Goal: Task Accomplishment & Management: Complete application form

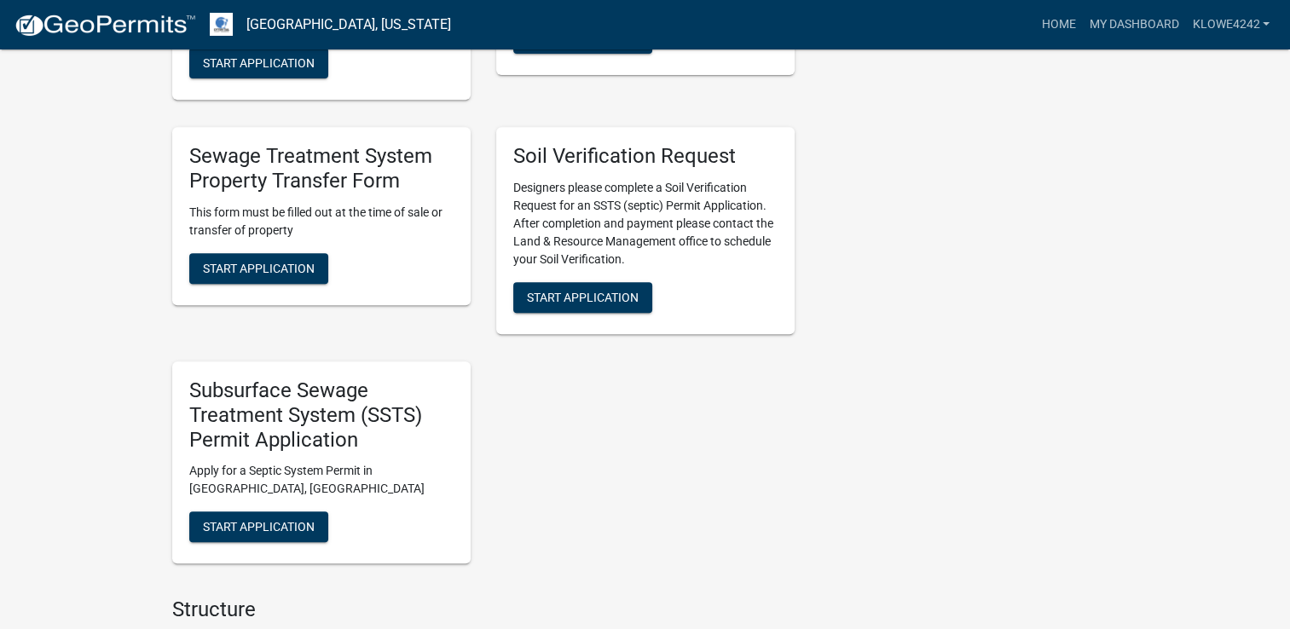
scroll to position [853, 0]
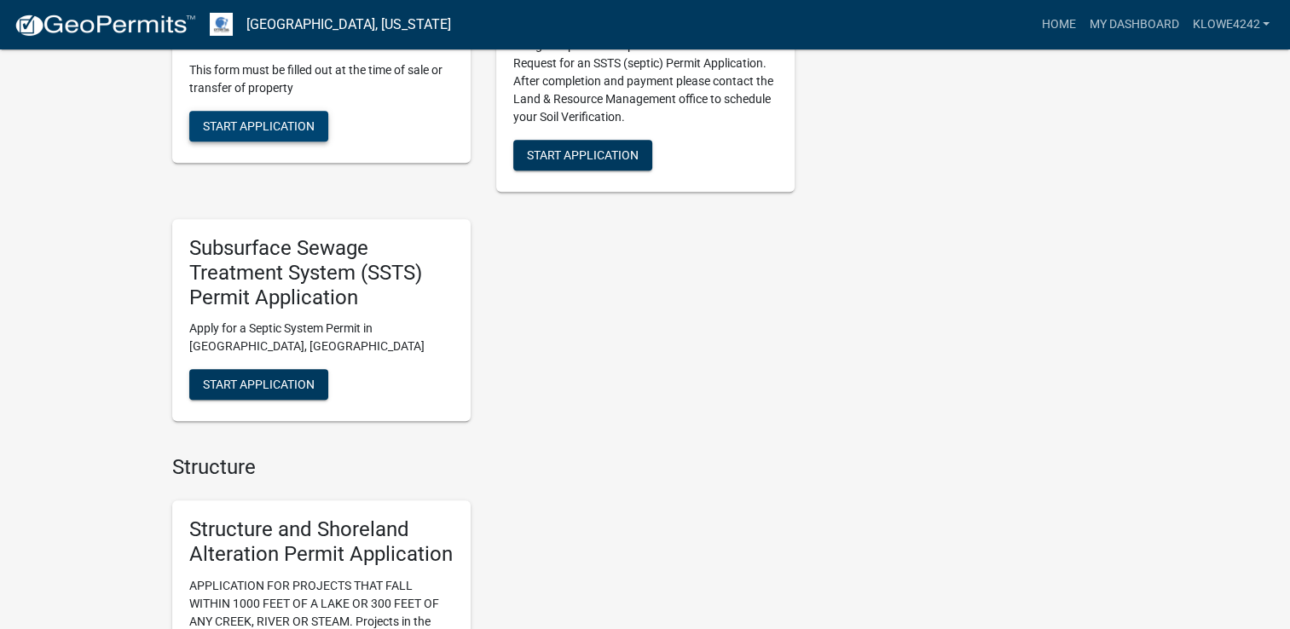
click at [259, 132] on span "Start Application" at bounding box center [259, 126] width 112 height 14
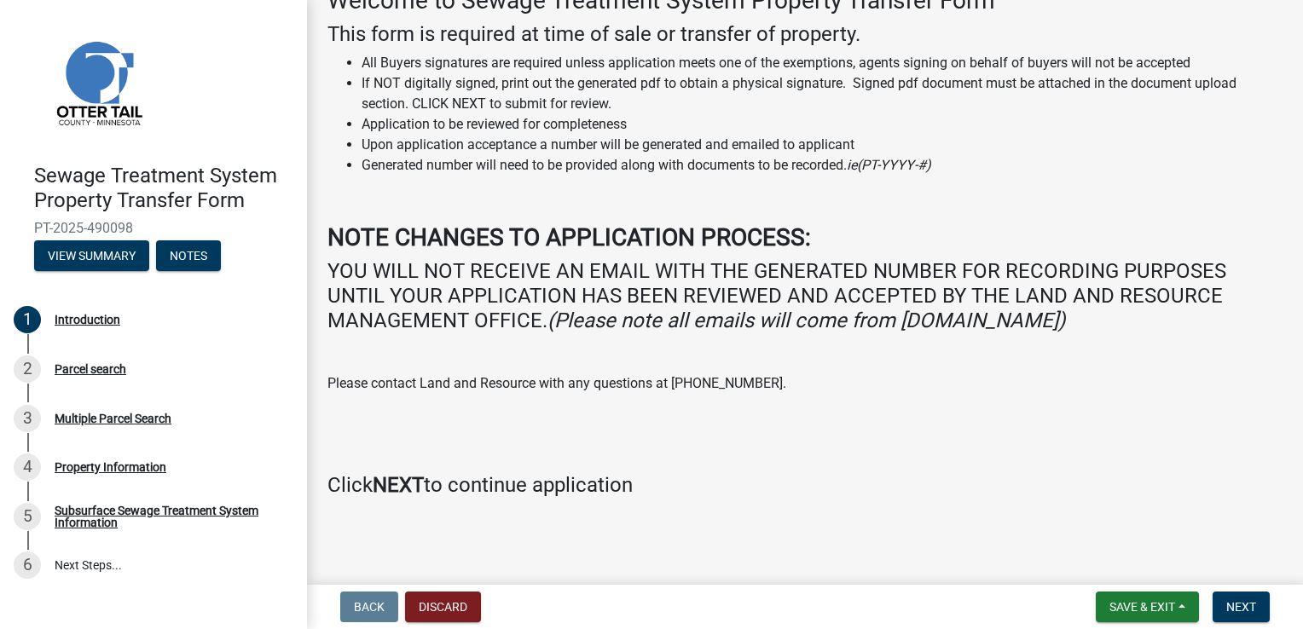
scroll to position [239, 0]
click at [1241, 600] on span "Next" at bounding box center [1241, 607] width 30 height 14
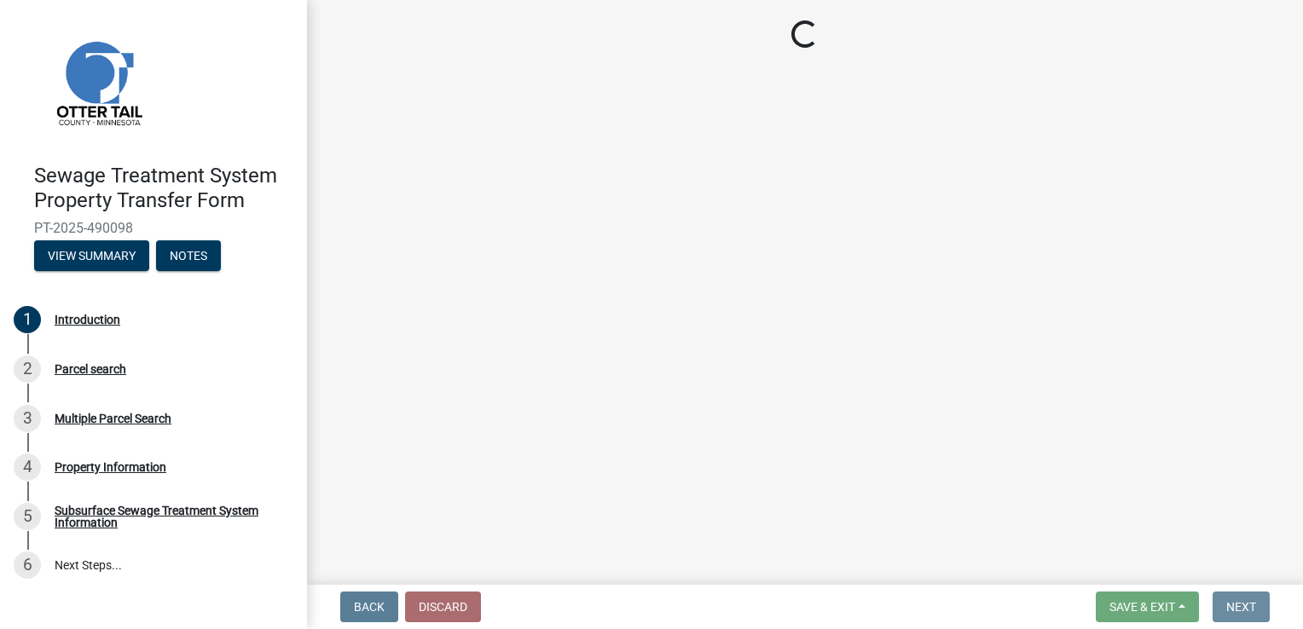
scroll to position [0, 0]
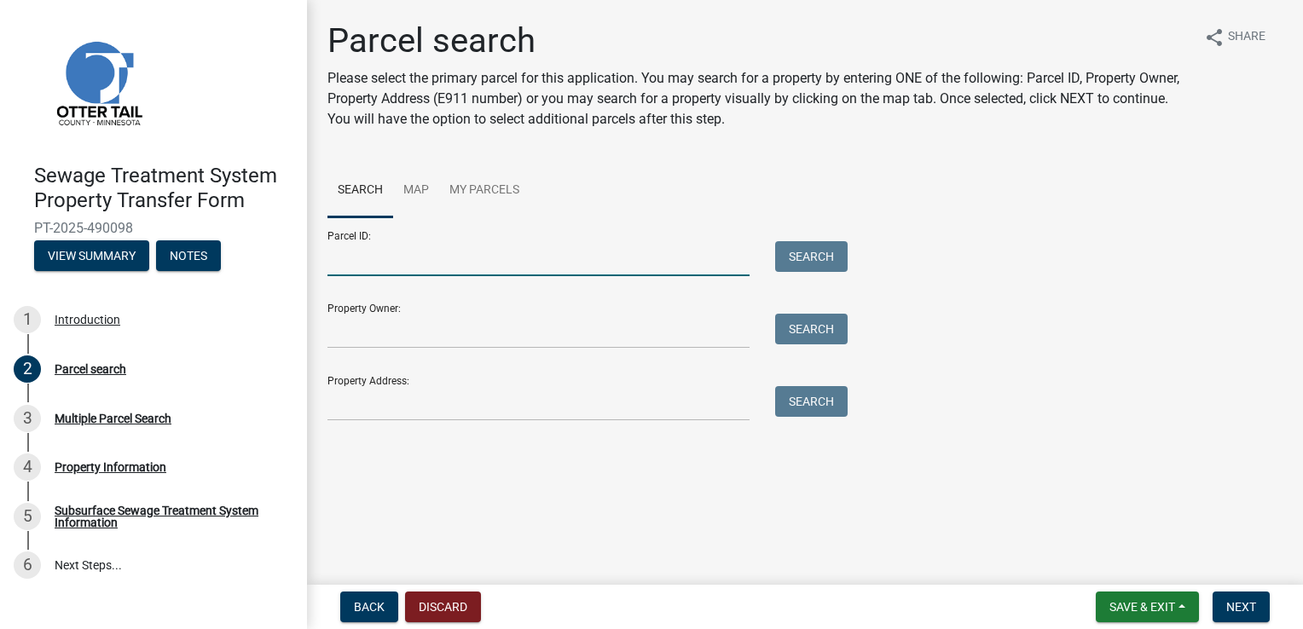
click at [413, 276] on input "Parcel ID:" at bounding box center [538, 258] width 422 height 35
paste input "76000990792000"
type input "76000990792000"
click at [819, 272] on button "Search" at bounding box center [811, 256] width 72 height 31
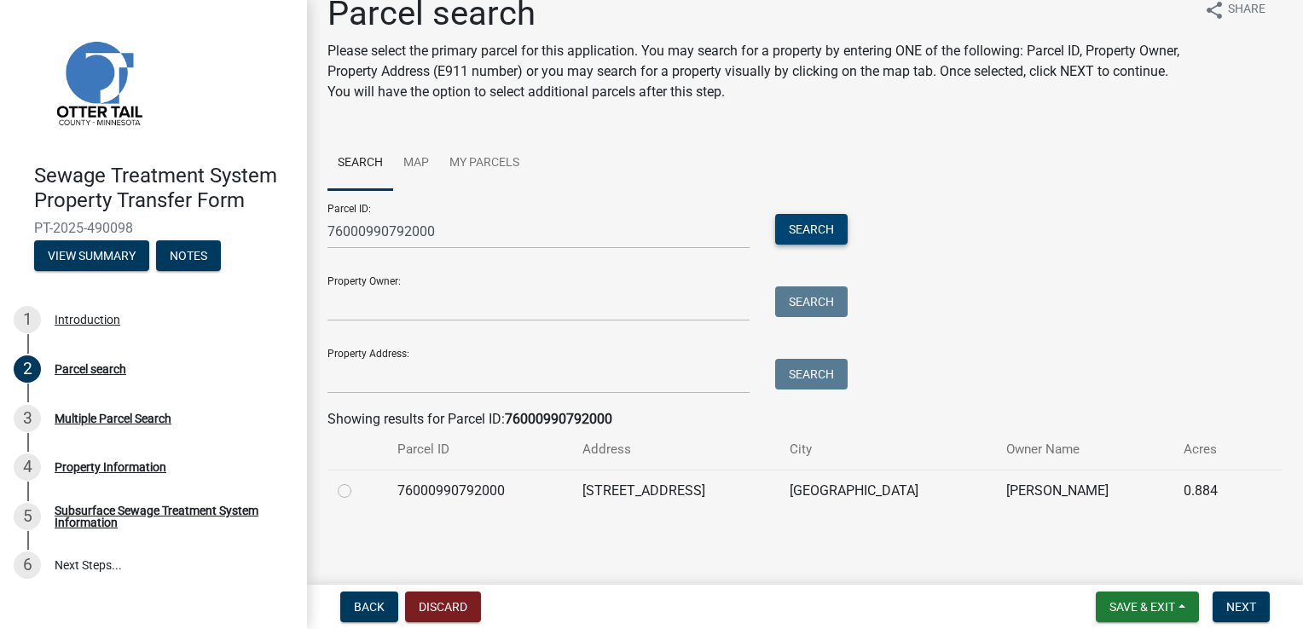
scroll to position [95, 0]
click at [358, 481] on label at bounding box center [358, 481] width 0 height 0
click at [358, 489] on input "radio" at bounding box center [363, 486] width 11 height 11
radio input "true"
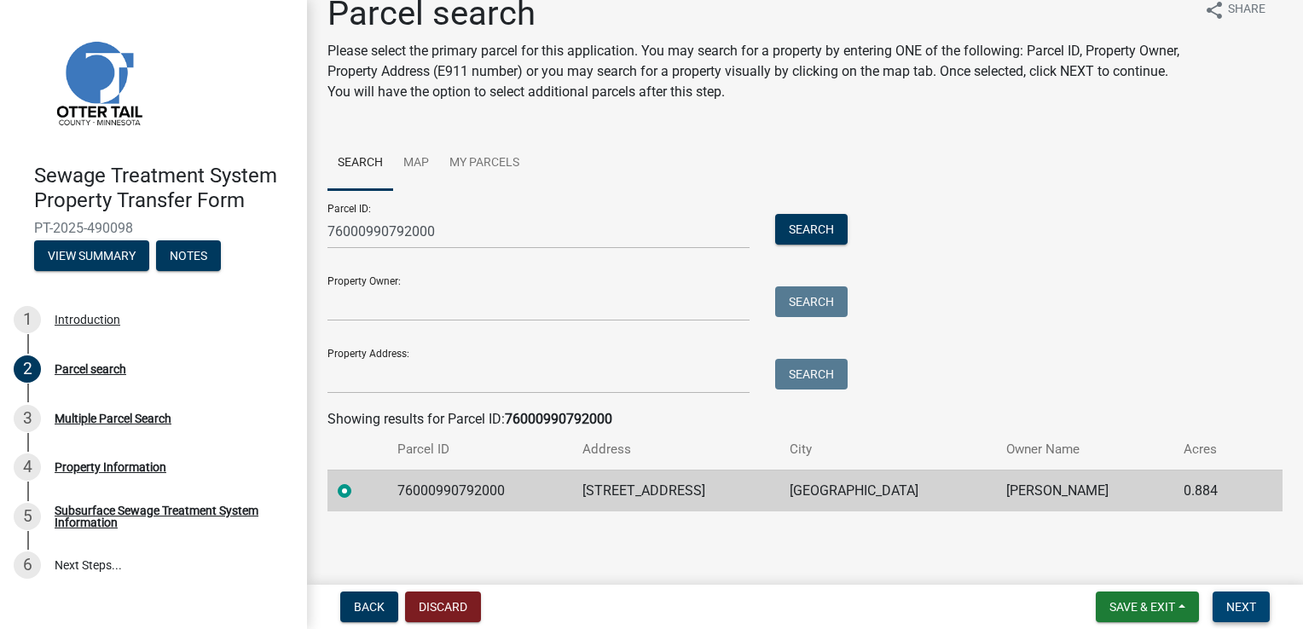
click at [1240, 600] on span "Next" at bounding box center [1241, 607] width 30 height 14
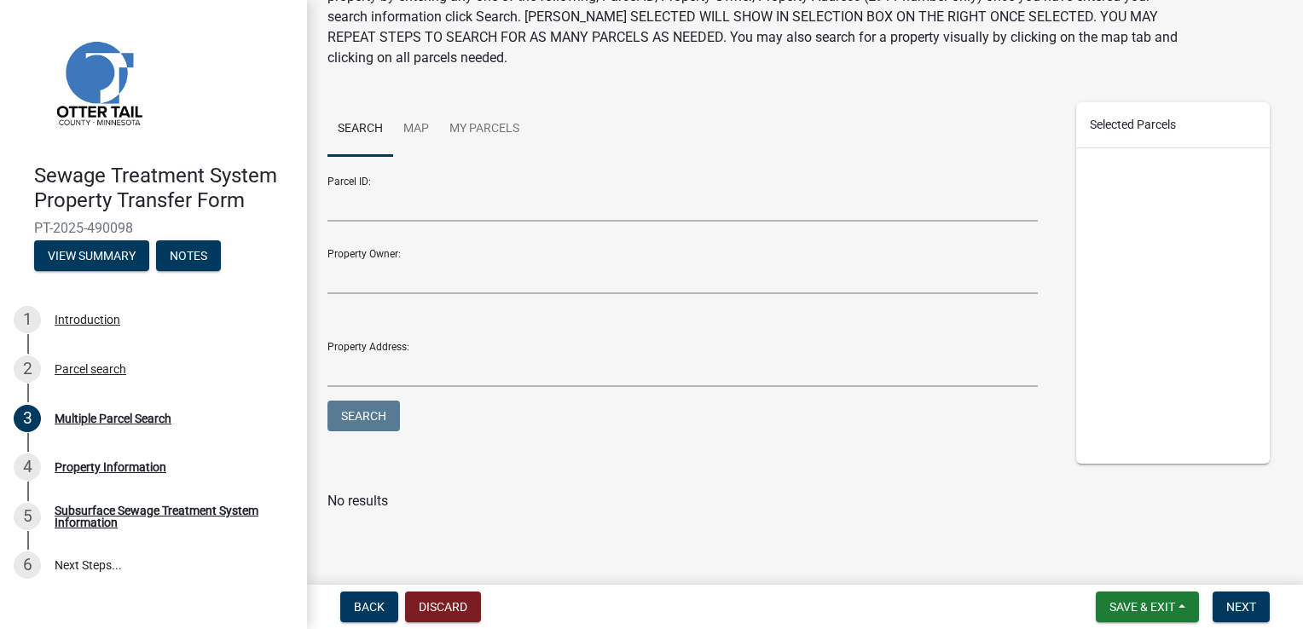
scroll to position [165, 0]
click at [1234, 600] on span "Next" at bounding box center [1241, 607] width 30 height 14
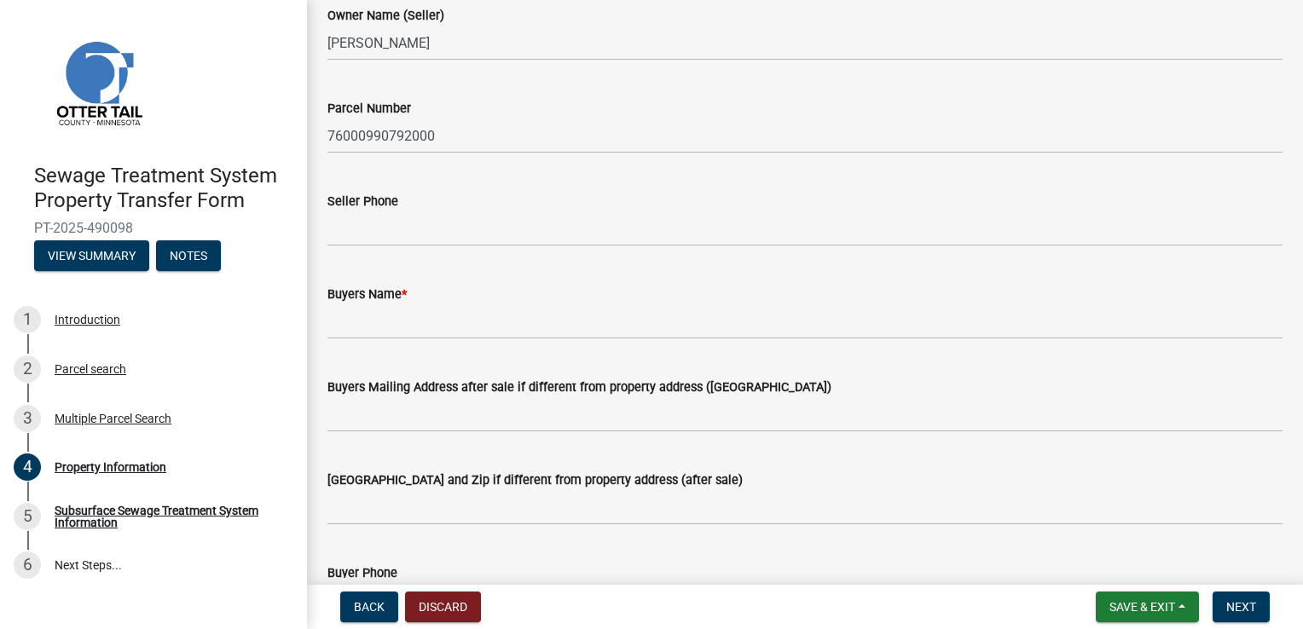
scroll to position [171, 0]
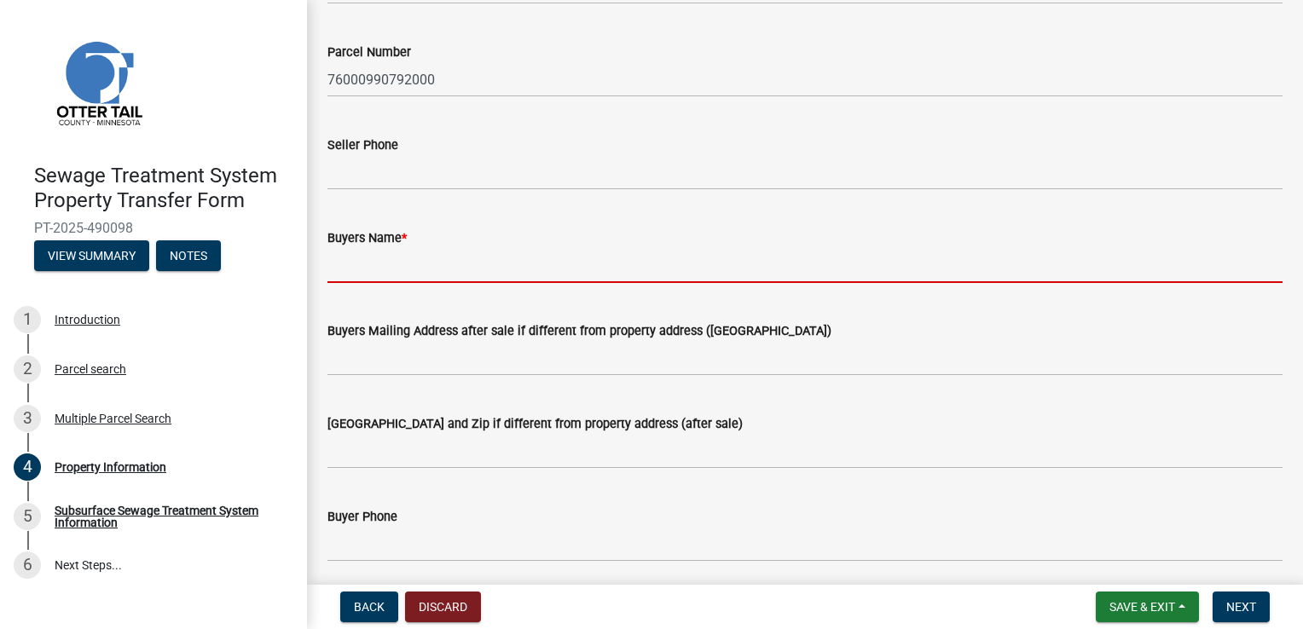
click at [416, 283] on input "Buyers Name *" at bounding box center [804, 265] width 955 height 35
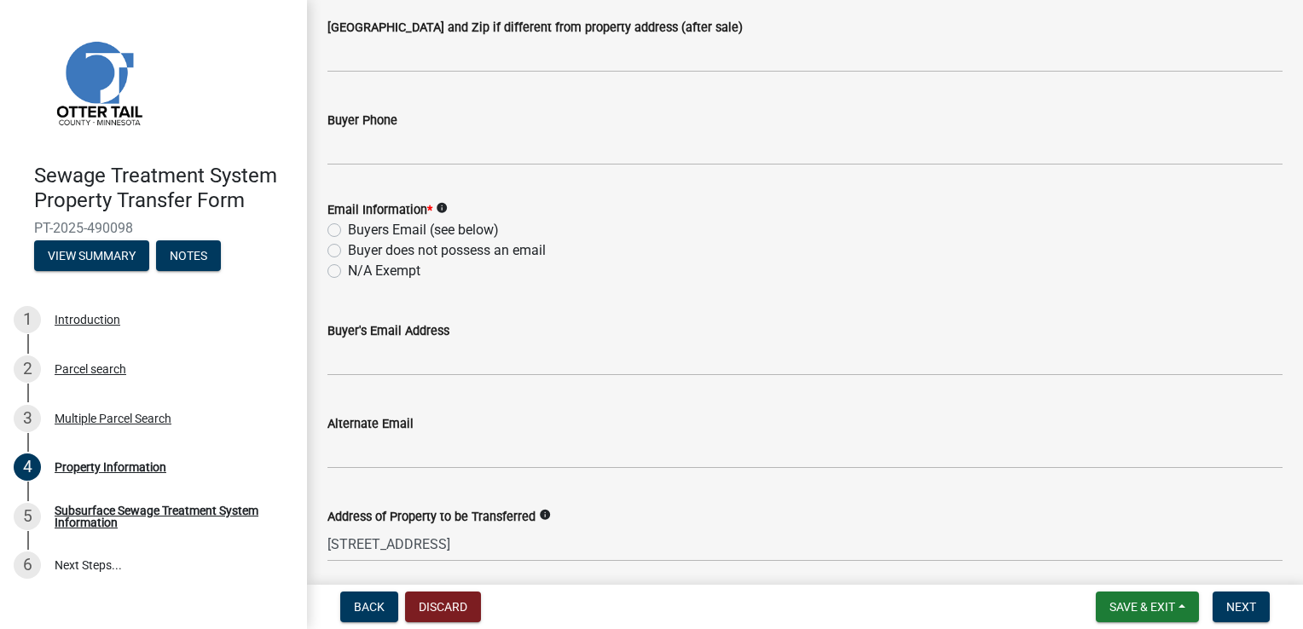
scroll to position [597, 0]
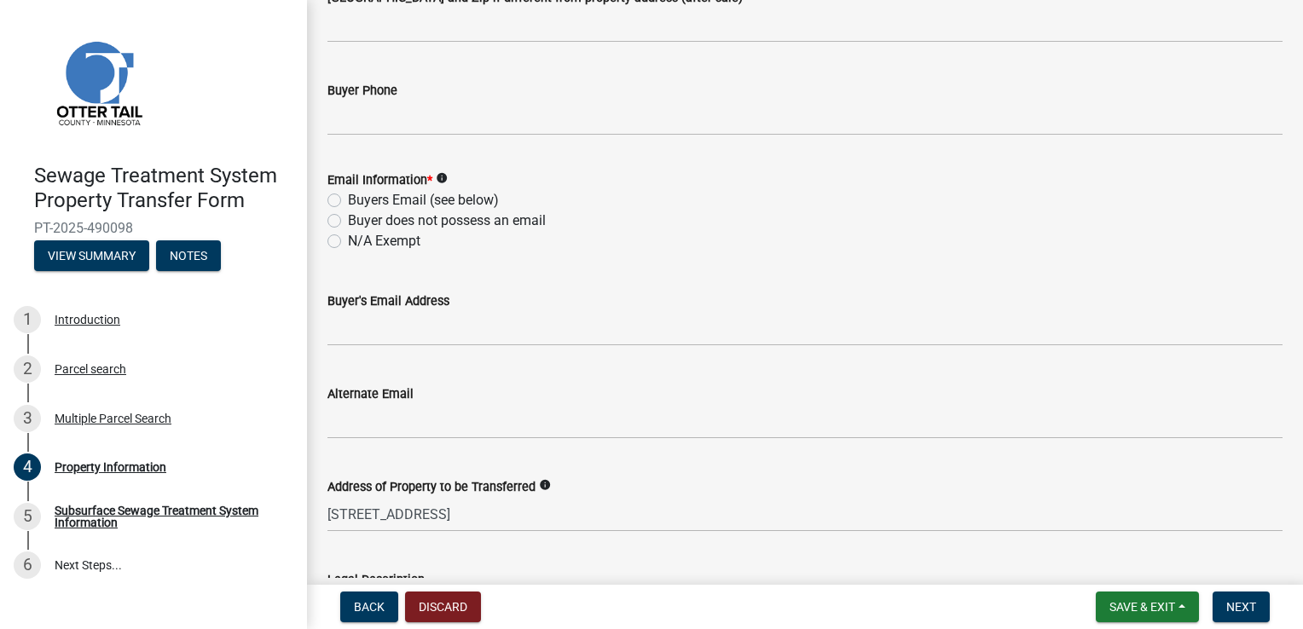
type input "[PERSON_NAME]"
drag, startPoint x: 338, startPoint y: 297, endPoint x: 361, endPoint y: 338, distance: 47.3
click at [348, 211] on label "Buyers Email (see below)" at bounding box center [423, 200] width 151 height 20
click at [348, 201] on input "Buyers Email (see below)" at bounding box center [353, 195] width 11 height 11
radio input "true"
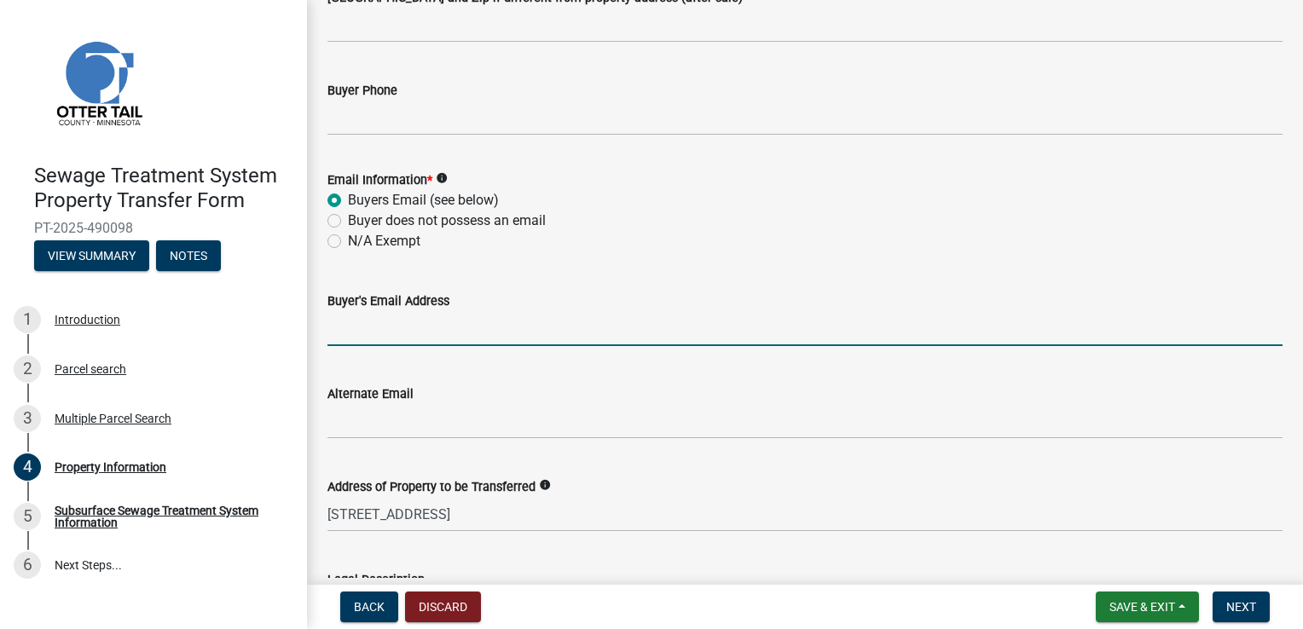
click at [396, 346] on input "Buyer's Email Address" at bounding box center [804, 328] width 955 height 35
paste input "[PERSON_NAME][EMAIL_ADDRESS][PERSON_NAME][DOMAIN_NAME]"
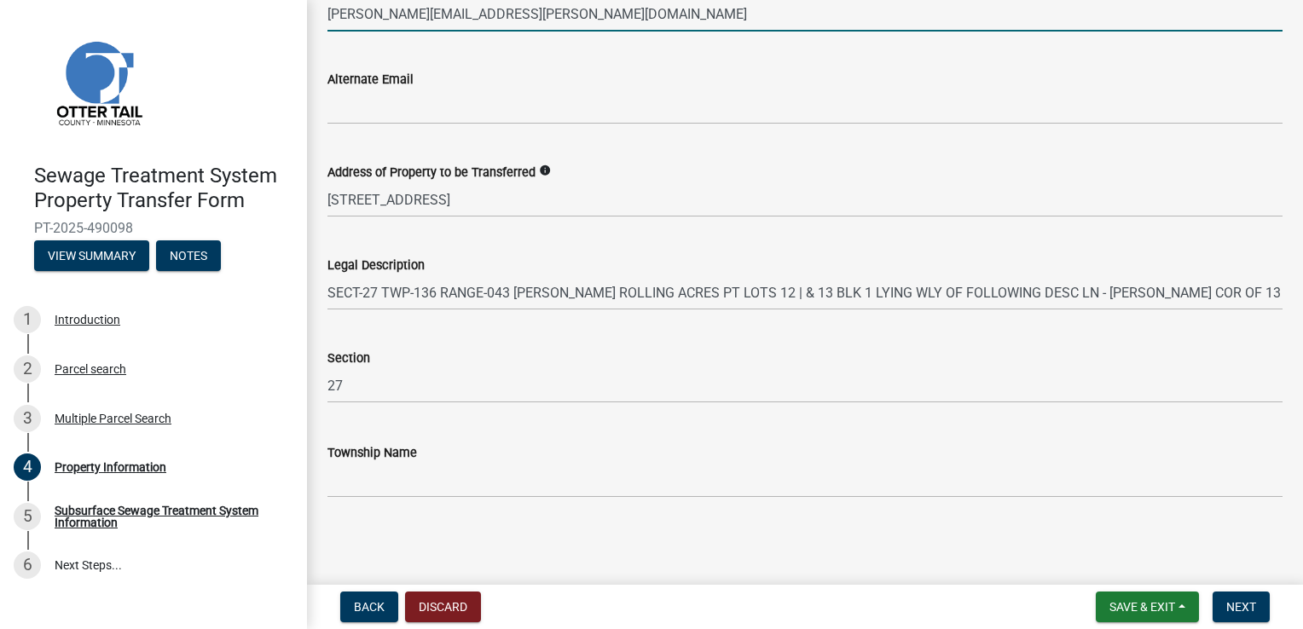
scroll to position [1088, 0]
type input "[PERSON_NAME][EMAIL_ADDRESS][PERSON_NAME][DOMAIN_NAME]"
click at [1234, 600] on span "Next" at bounding box center [1241, 607] width 30 height 14
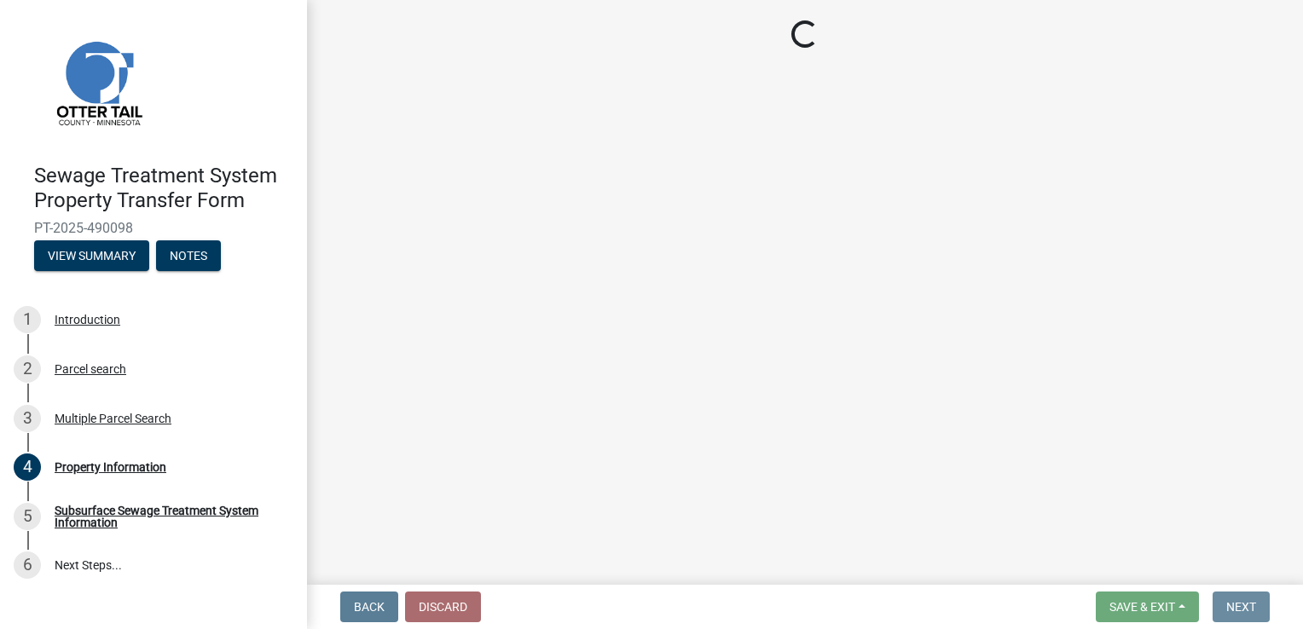
scroll to position [0, 0]
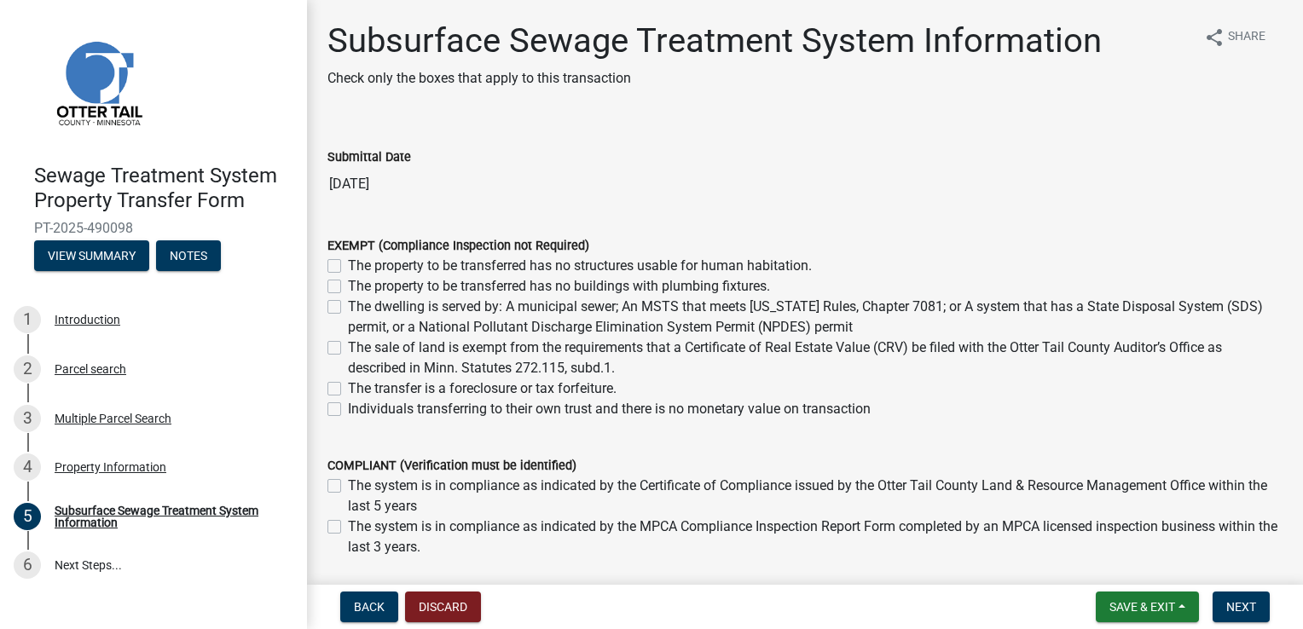
click at [348, 338] on label "The dwelling is served by: A municipal sewer; An MSTS that meets [US_STATE] Rul…" at bounding box center [815, 317] width 934 height 41
click at [348, 308] on input "The dwelling is served by: A municipal sewer; An MSTS that meets [US_STATE] Rul…" at bounding box center [353, 302] width 11 height 11
checkbox input "true"
checkbox input "false"
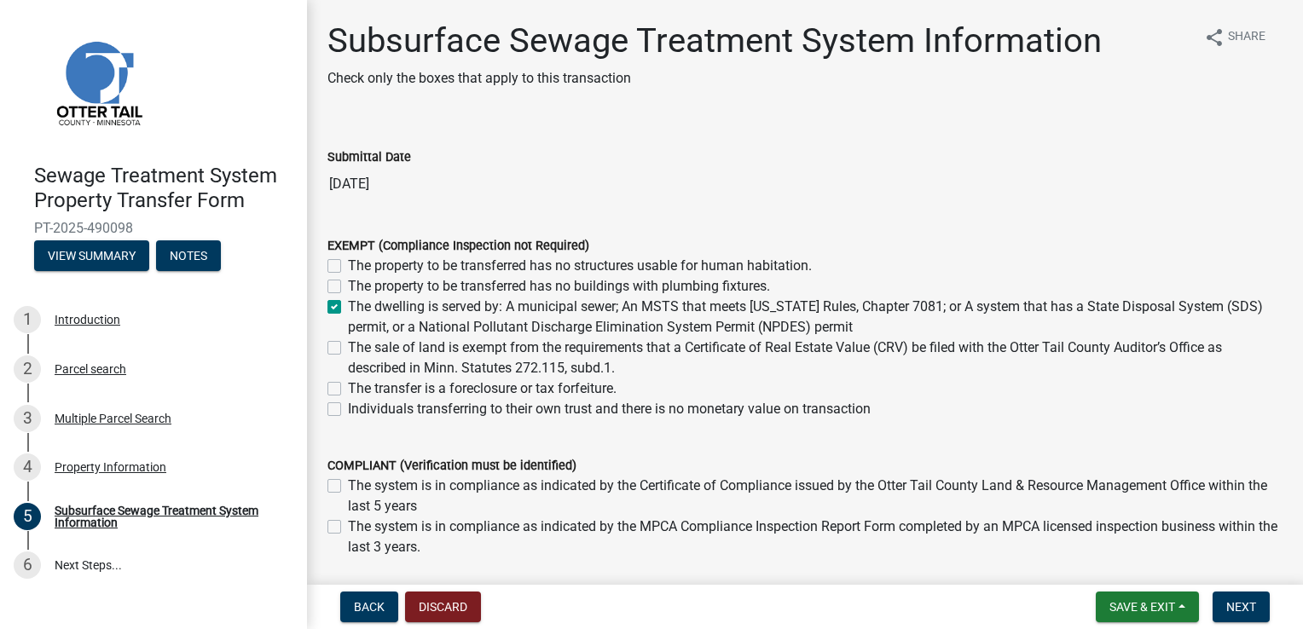
checkbox input "true"
checkbox input "false"
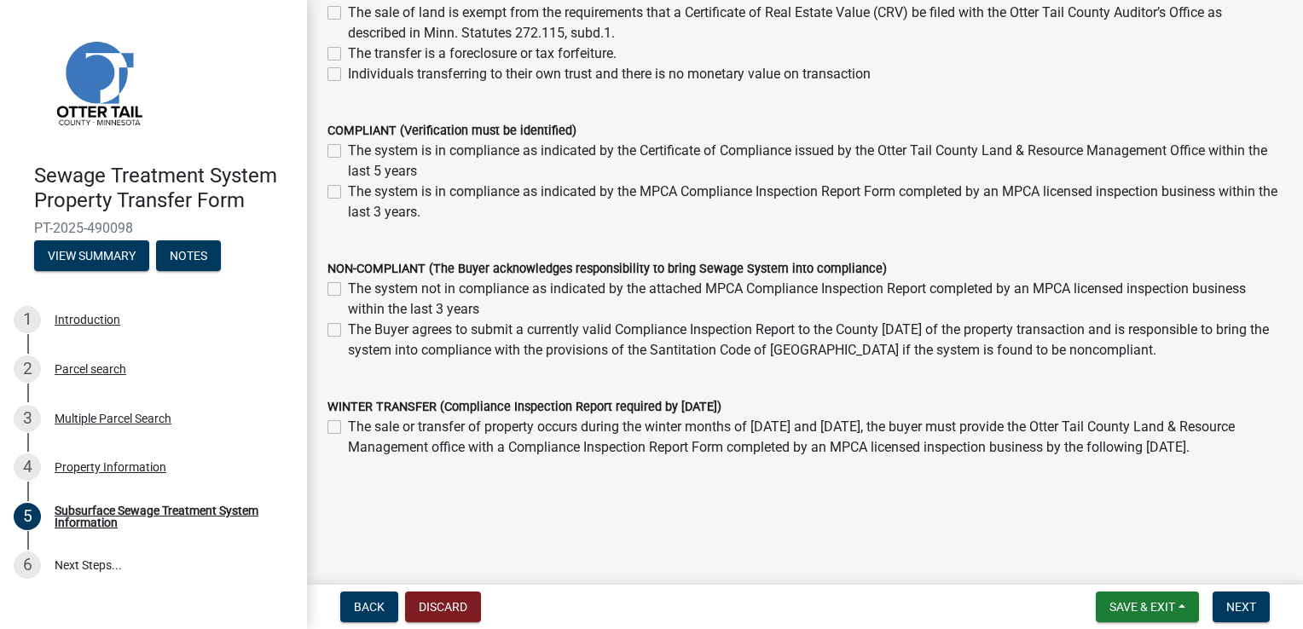
scroll to position [426, 0]
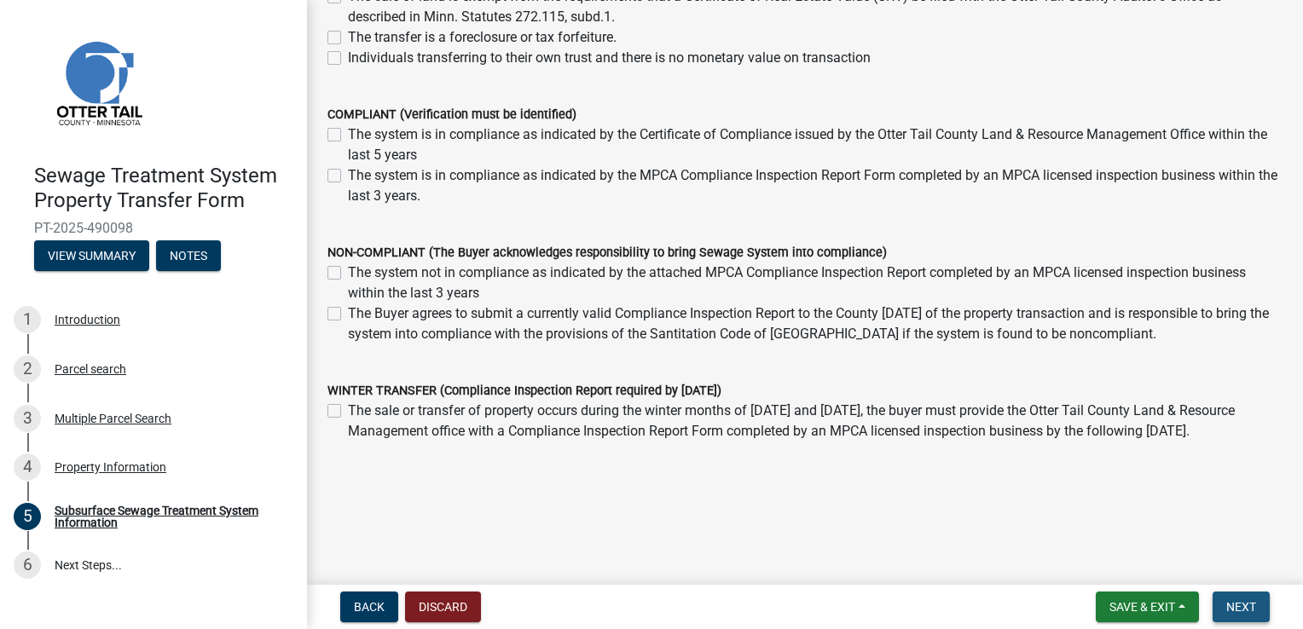
click at [1241, 601] on span "Next" at bounding box center [1241, 607] width 30 height 14
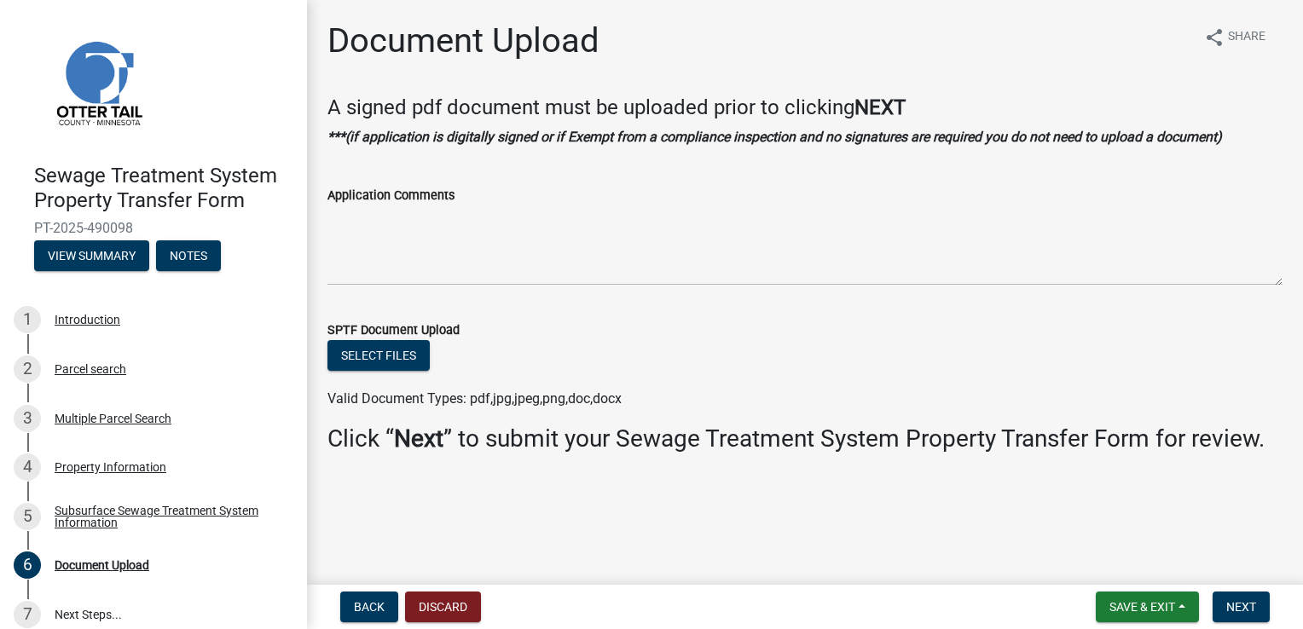
scroll to position [70, 0]
click at [1240, 602] on span "Next" at bounding box center [1241, 607] width 30 height 14
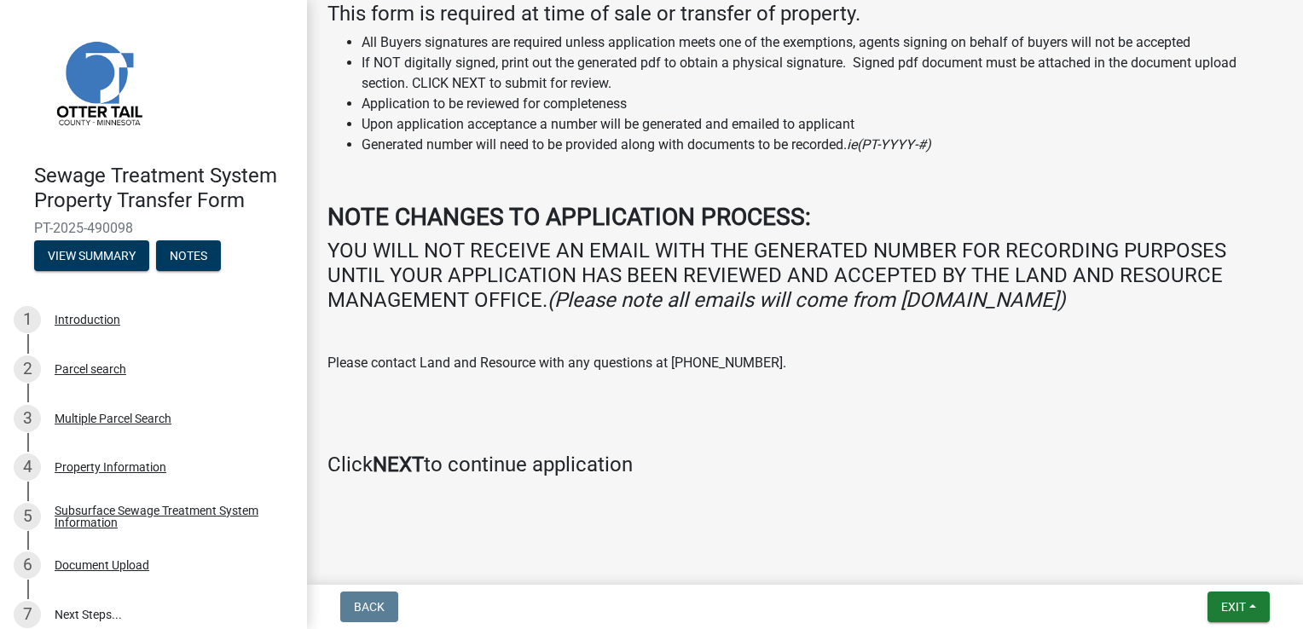
scroll to position [443, 0]
click at [1207, 600] on button "Exit" at bounding box center [1238, 607] width 62 height 31
click at [1180, 551] on button "Save & Exit" at bounding box center [1201, 558] width 136 height 41
